Goal: Task Accomplishment & Management: Manage account settings

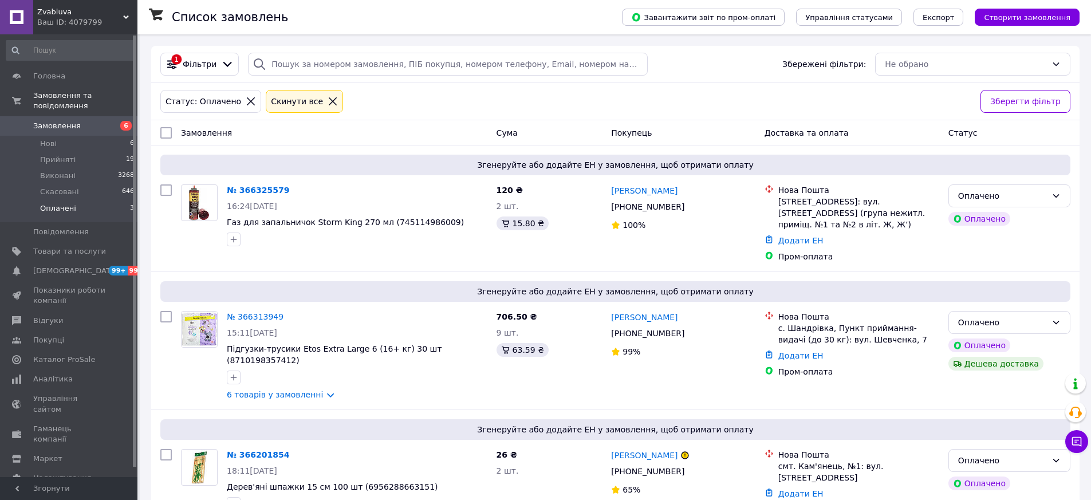
click at [82, 200] on li "Оплачені 3" at bounding box center [70, 211] width 141 height 22
click at [270, 189] on link "№ 366325579" at bounding box center [258, 190] width 62 height 9
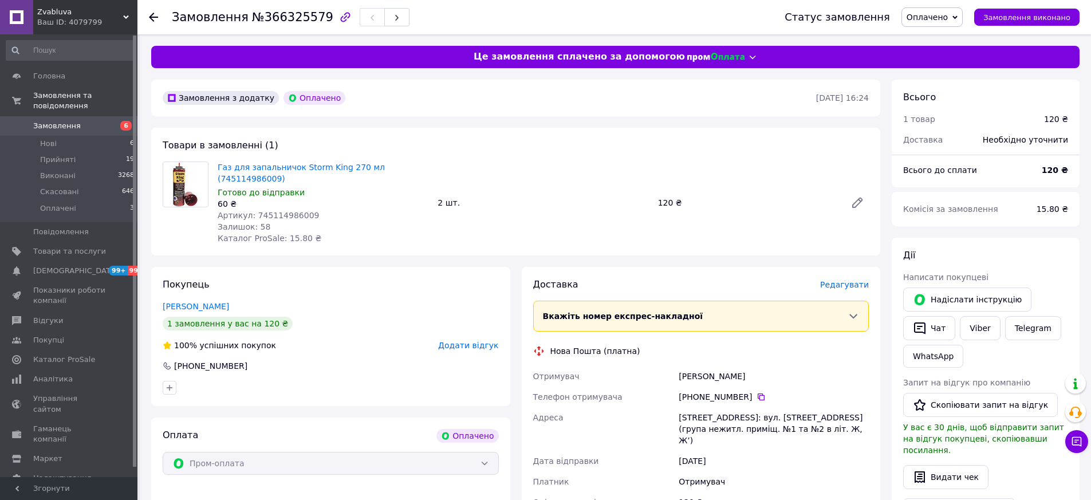
click at [294, 211] on span "Артикул: 745114986009" at bounding box center [268, 215] width 101 height 9
copy span "745114986009"
click at [859, 280] on span "Редагувати" at bounding box center [844, 284] width 49 height 9
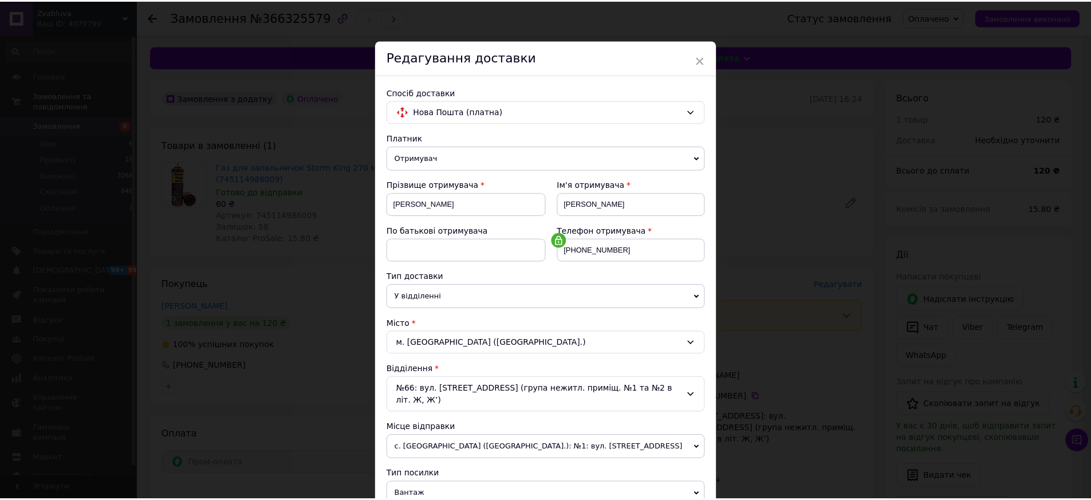
scroll to position [261, 0]
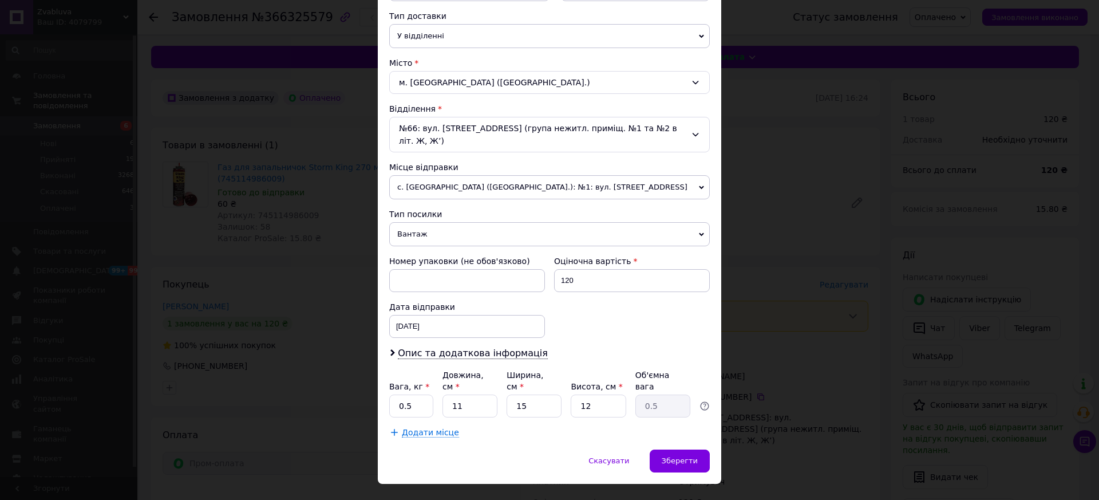
click at [754, 351] on div "× Редагування доставки Спосіб доставки Нова Пошта (платна) Платник Отримувач Ві…" at bounding box center [549, 250] width 1099 height 500
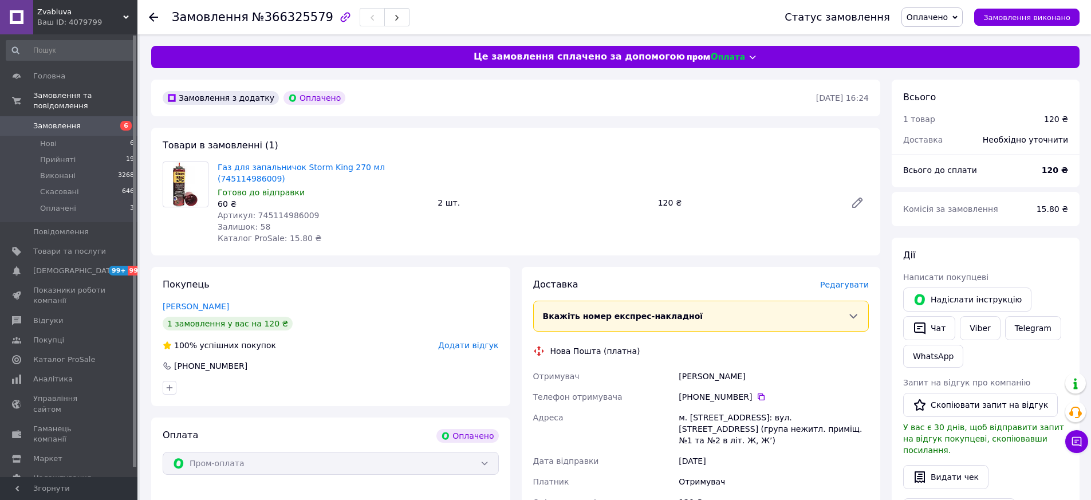
scroll to position [172, 0]
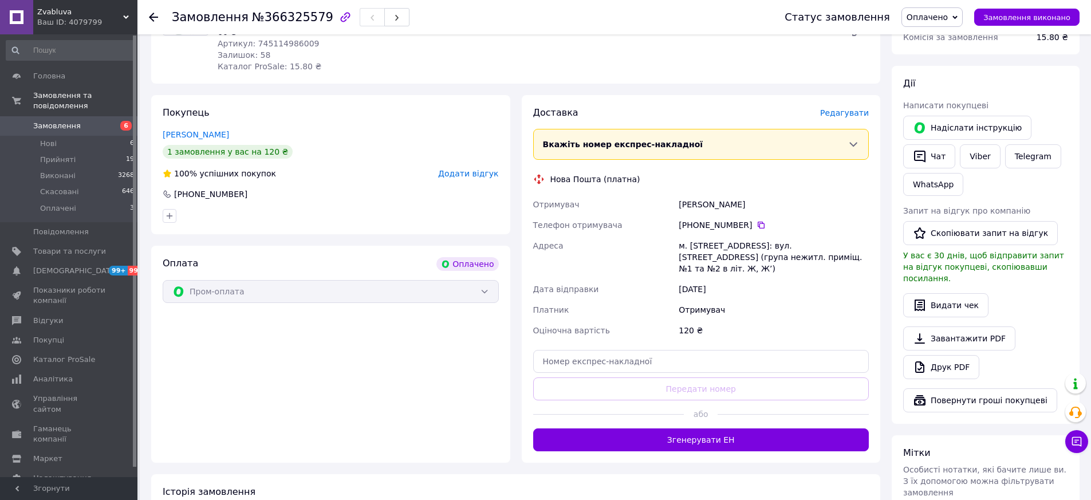
click at [723, 428] on button "Згенерувати ЕН" at bounding box center [701, 439] width 336 height 23
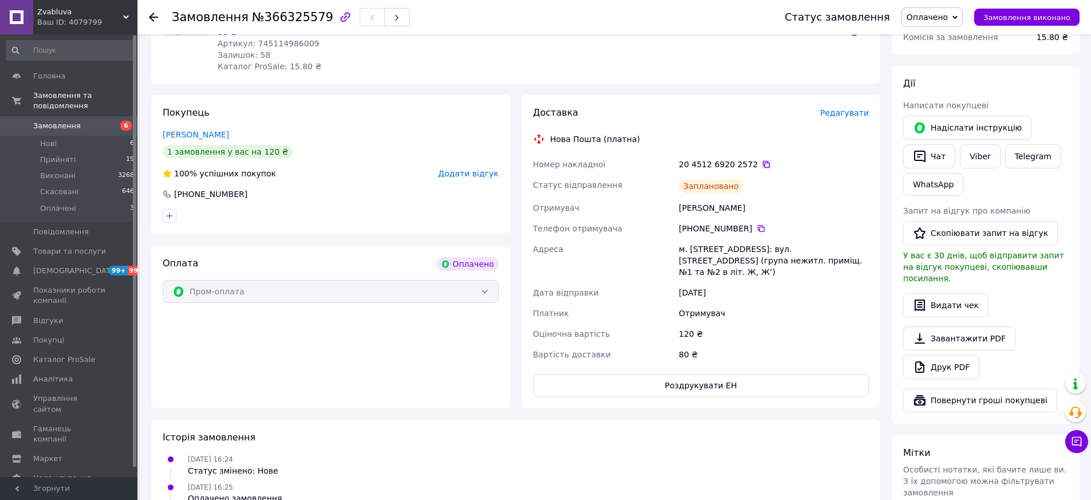
click at [763, 161] on icon at bounding box center [766, 164] width 7 height 7
drag, startPoint x: 677, startPoint y: 196, endPoint x: 857, endPoint y: 257, distance: 189.6
click at [869, 254] on div "Номер накладної 20 4512 6920 2572   Статус відправлення Заплановано Отримувач Ю…" at bounding box center [701, 259] width 341 height 211
copy div "Юшко Евгений Телефон отримувача +380 68 350 49 98   Адреса м. Київ (Київська об…"
click at [950, 8] on span "Оплачено" at bounding box center [931, 16] width 61 height 19
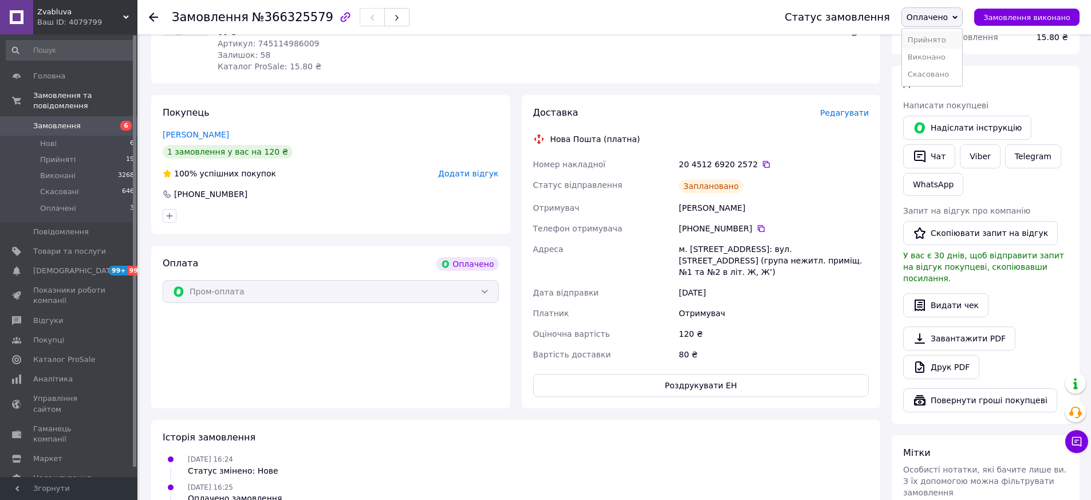
click at [946, 33] on li "Прийнято" at bounding box center [932, 39] width 60 height 17
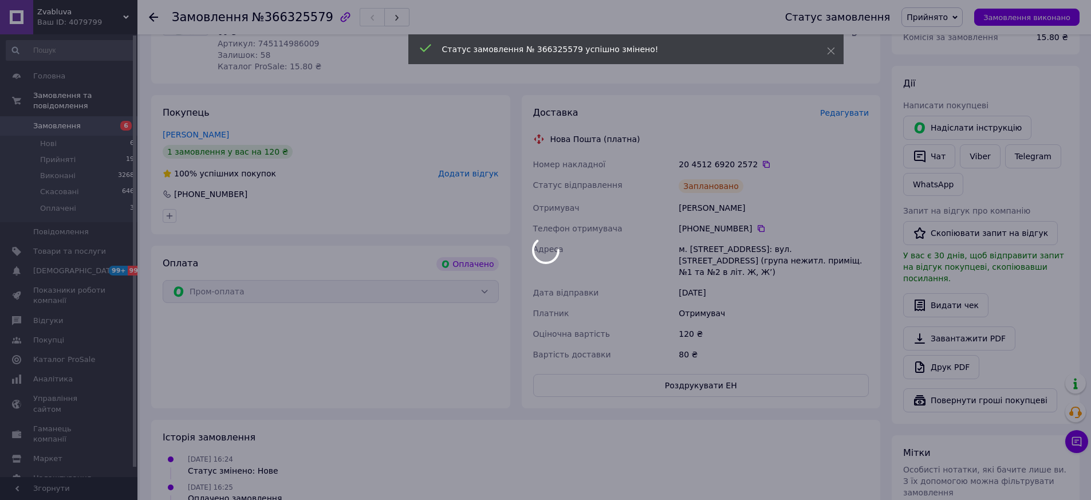
click at [753, 153] on div at bounding box center [545, 250] width 1091 height 500
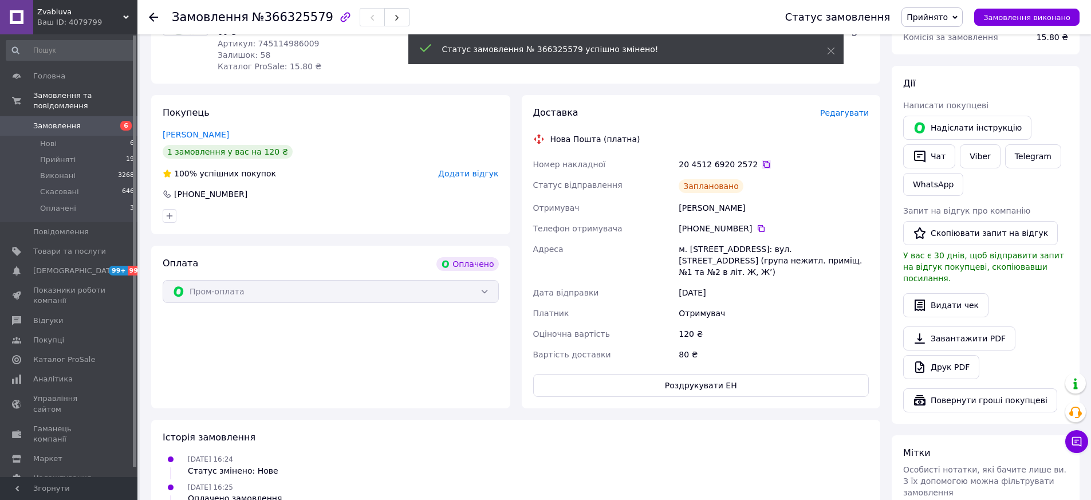
click at [762, 160] on icon at bounding box center [766, 164] width 9 height 9
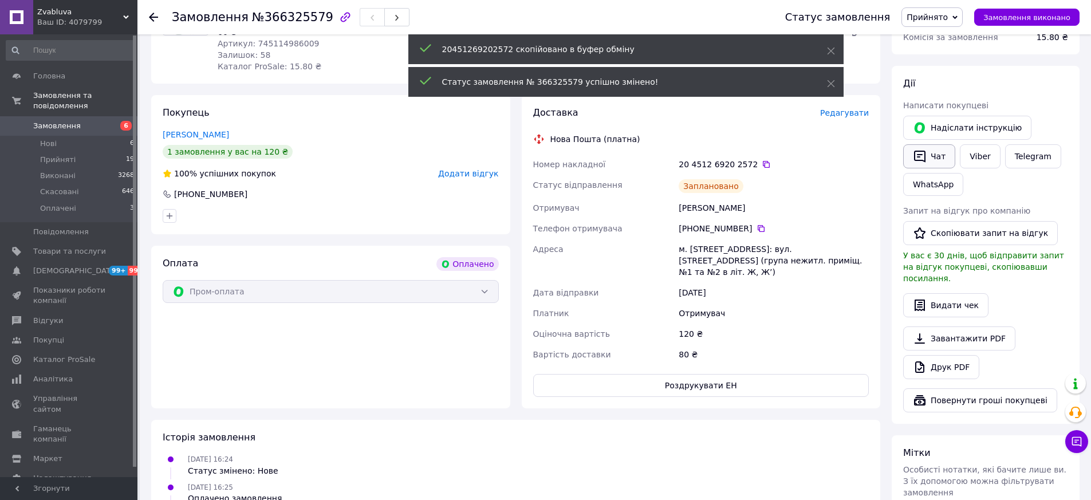
click at [919, 154] on icon "button" at bounding box center [919, 157] width 11 height 12
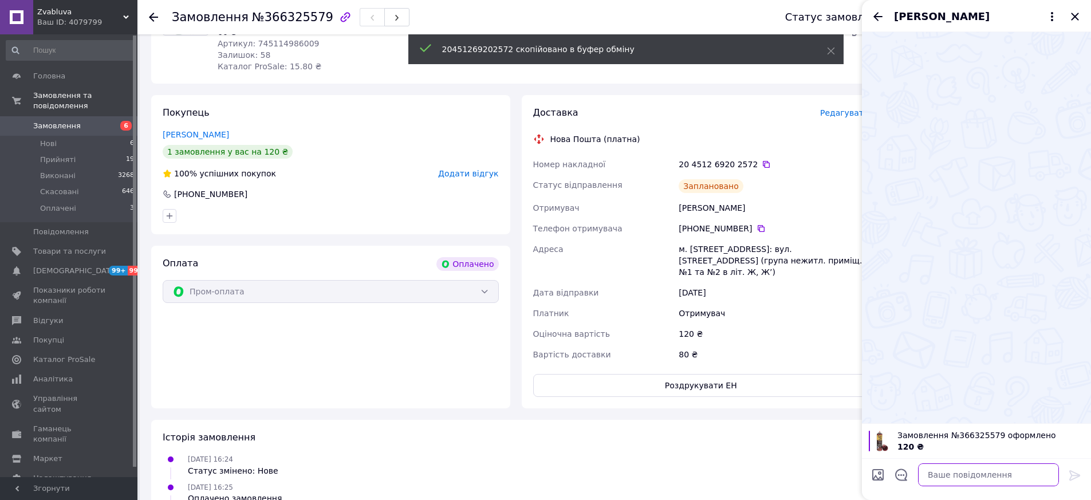
click at [954, 475] on textarea at bounding box center [988, 474] width 141 height 23
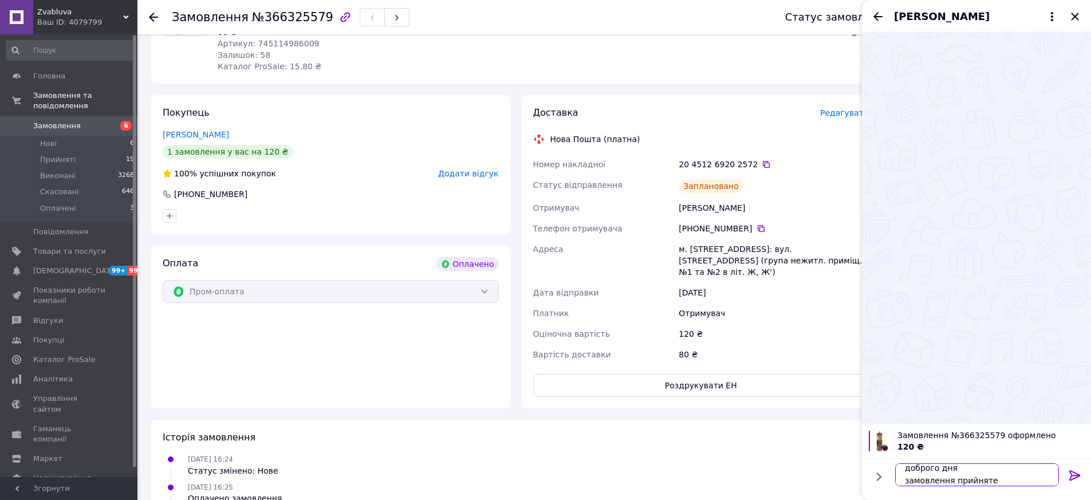
scroll to position [19, 0]
paste textarea "20451269202572"
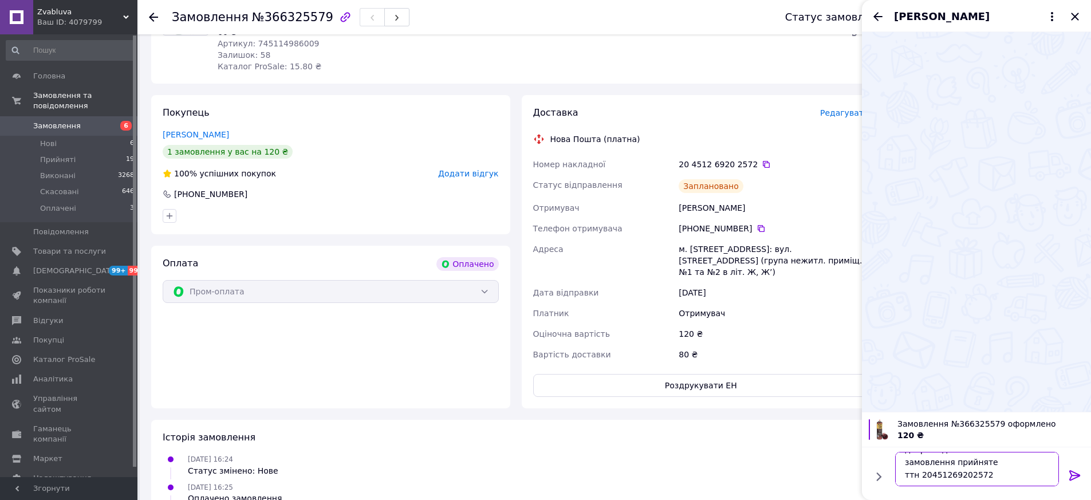
scroll to position [21, 0]
type textarea "доброго дня замовлення прийняте ттн 20451269202572 дякую Вам"
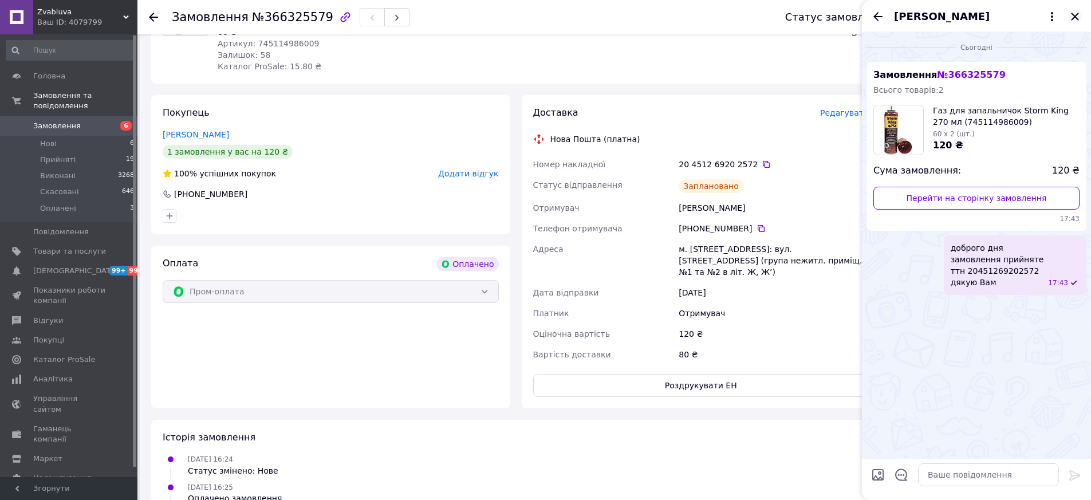
click at [1074, 13] on icon "Закрити" at bounding box center [1075, 17] width 14 height 14
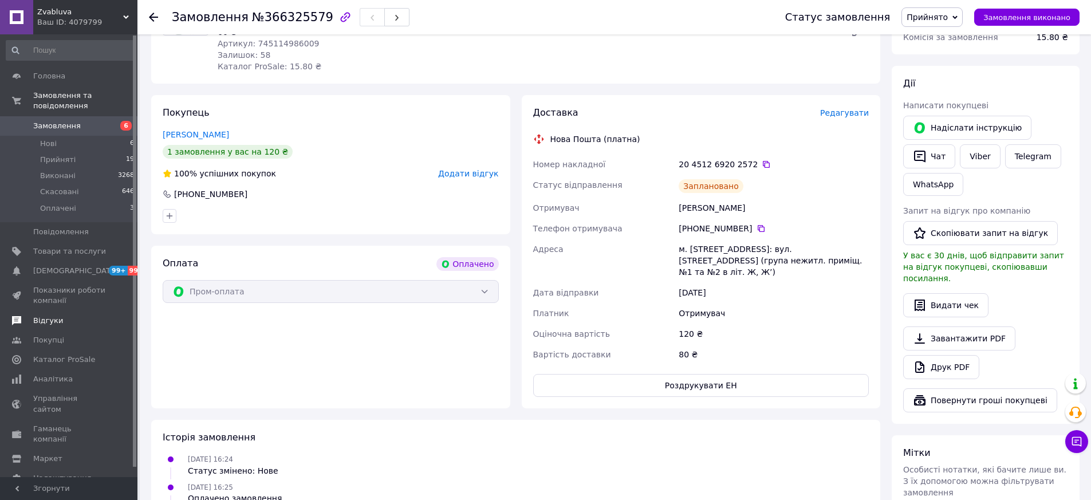
click at [77, 315] on span "Відгуки" at bounding box center [69, 320] width 73 height 10
